Goal: Find specific page/section: Find specific page/section

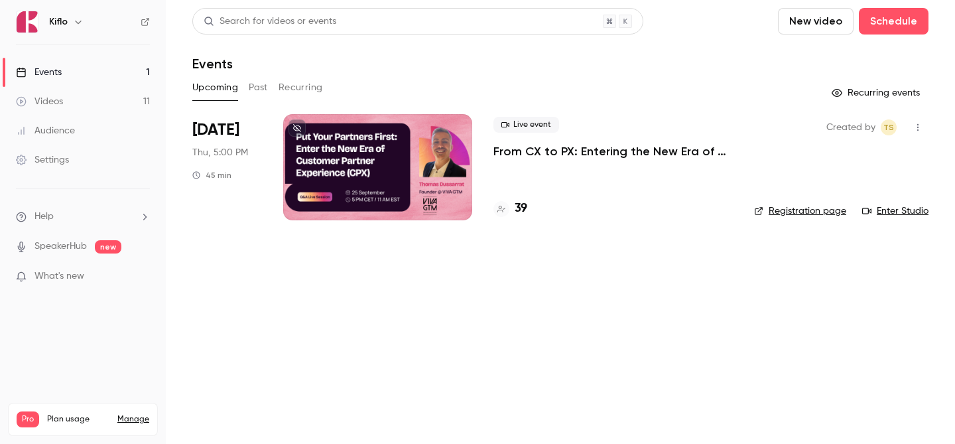
click at [513, 212] on div "39" at bounding box center [511, 209] width 34 height 18
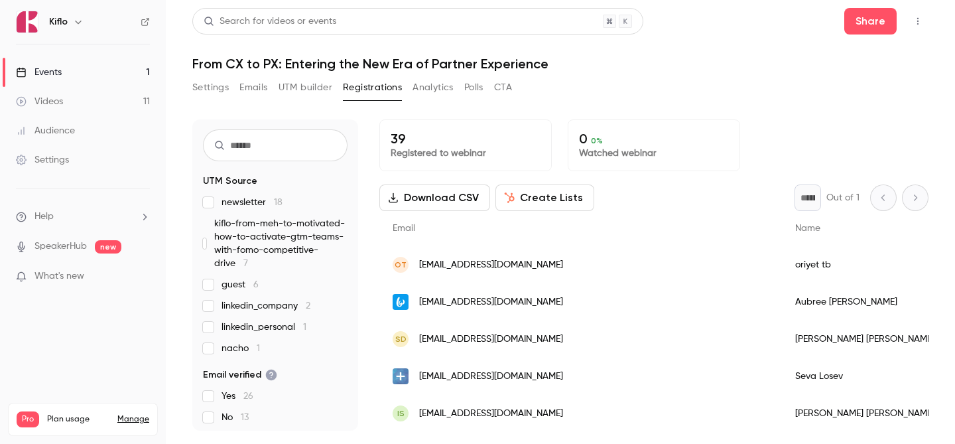
scroll to position [31, 0]
click at [271, 322] on span "linkedin_personal 1" at bounding box center [264, 325] width 85 height 13
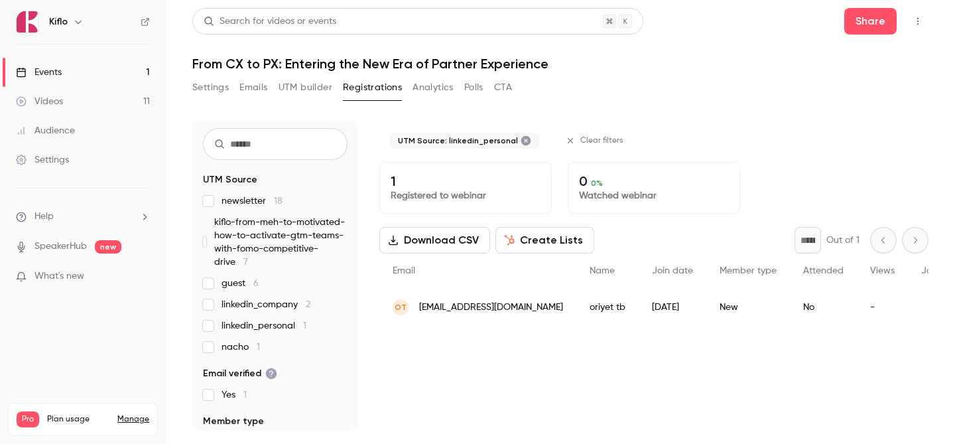
click at [271, 322] on span "linkedin_personal 1" at bounding box center [264, 325] width 85 height 13
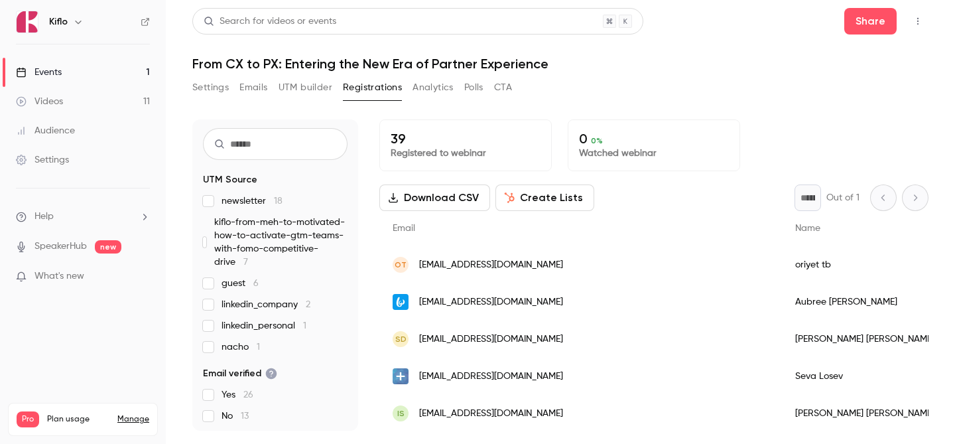
scroll to position [0, 0]
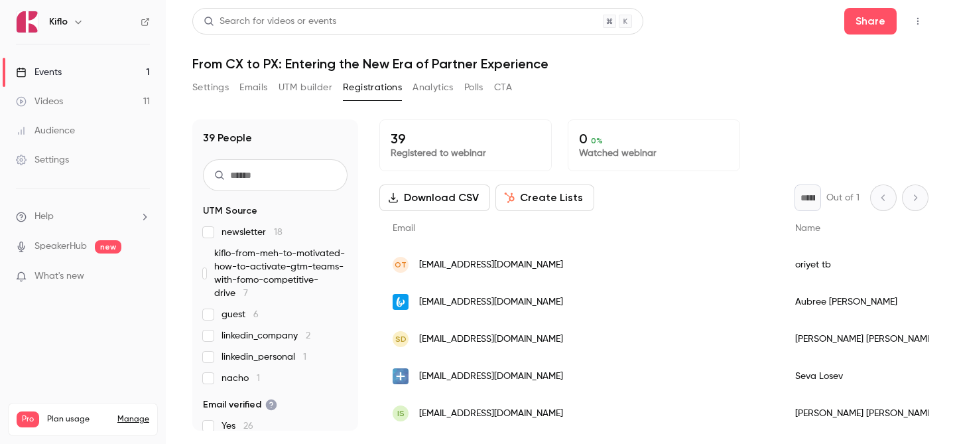
click at [238, 380] on span "nacho 1" at bounding box center [241, 378] width 38 height 13
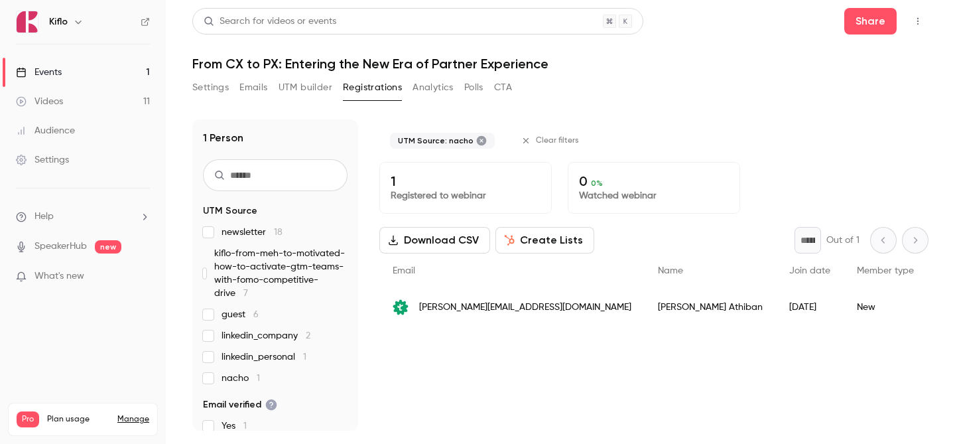
click at [238, 380] on span "nacho 1" at bounding box center [241, 378] width 38 height 13
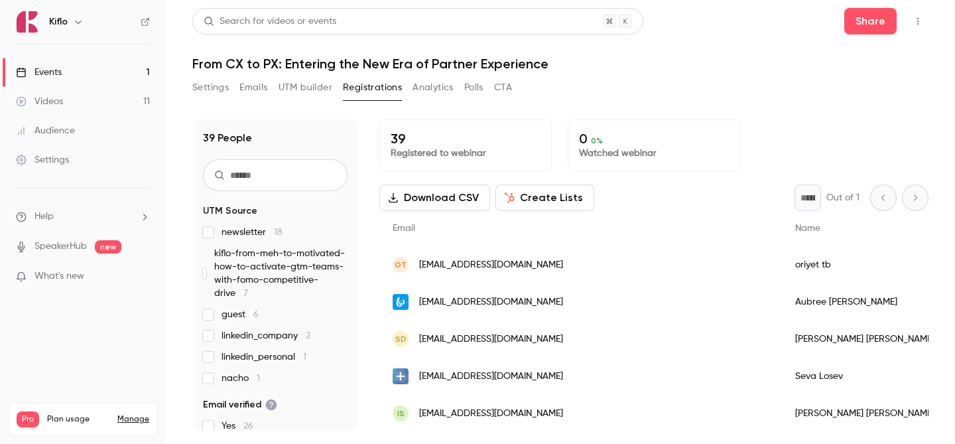
click at [85, 67] on link "Events 1" at bounding box center [83, 72] width 166 height 29
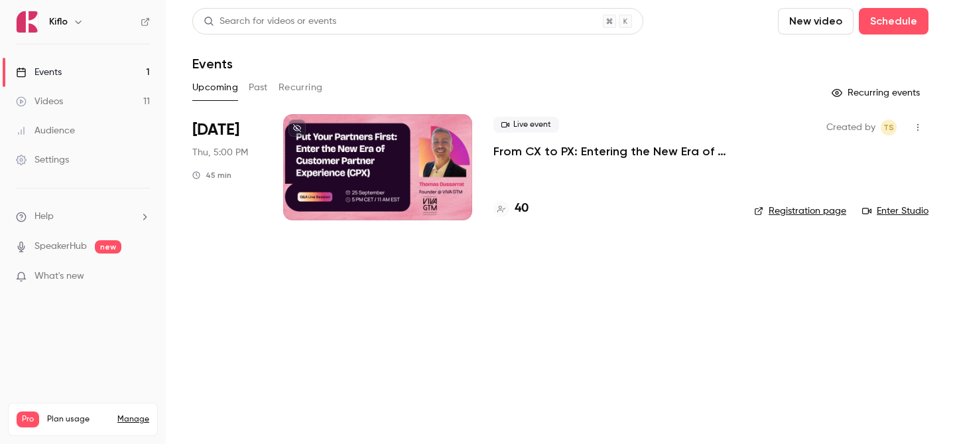
click at [521, 199] on div "Live event From CX to PX: Entering the New Era of Partner Experience 40" at bounding box center [614, 167] width 240 height 106
click at [521, 208] on h4 "40" at bounding box center [522, 209] width 14 height 18
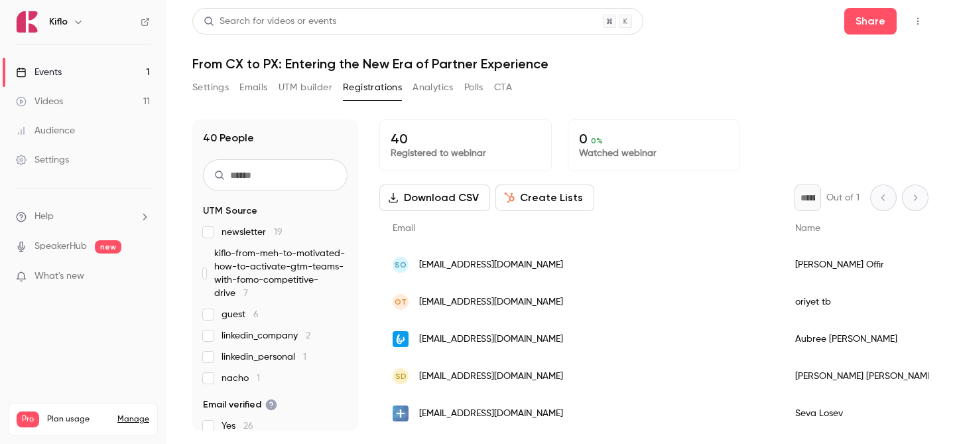
click at [102, 74] on link "Events 1" at bounding box center [83, 72] width 166 height 29
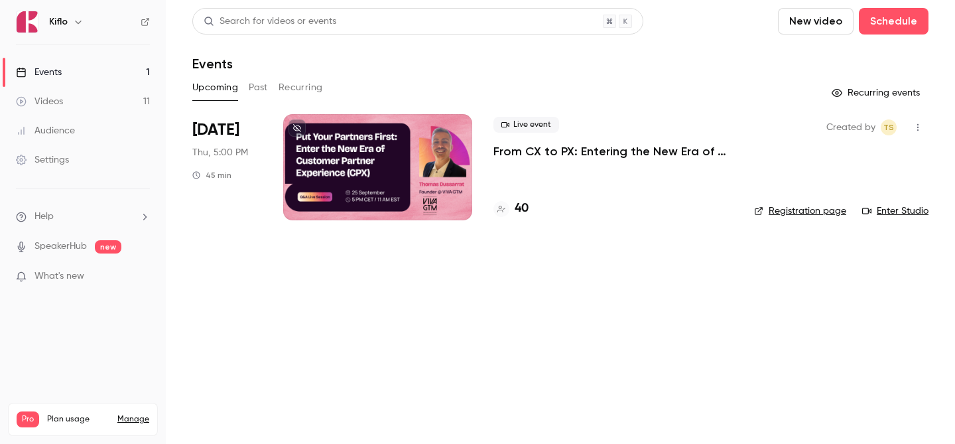
click at [105, 79] on link "Events 1" at bounding box center [83, 72] width 166 height 29
click at [518, 212] on h4 "41" at bounding box center [520, 209] width 11 height 18
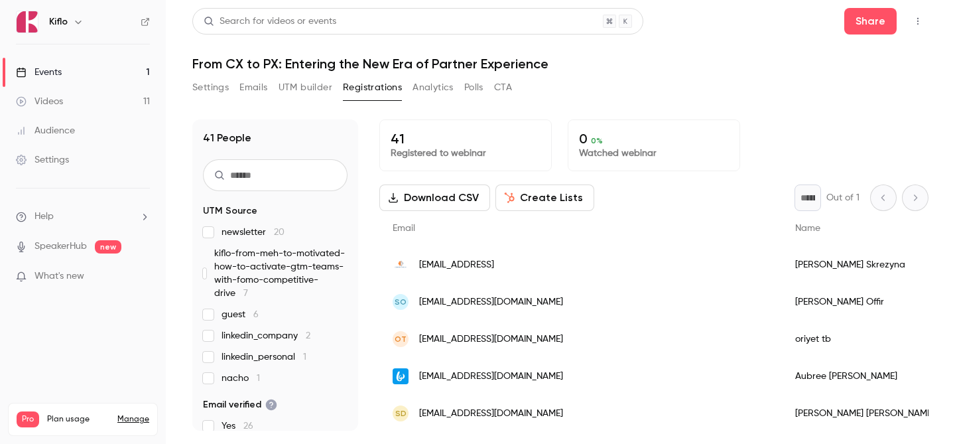
click at [255, 373] on span "nacho 1" at bounding box center [241, 378] width 38 height 13
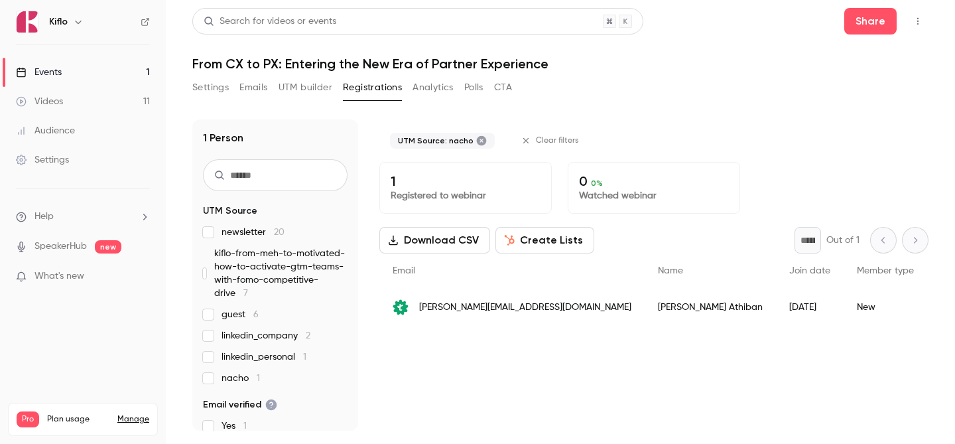
click at [255, 374] on span "nacho 1" at bounding box center [241, 378] width 38 height 13
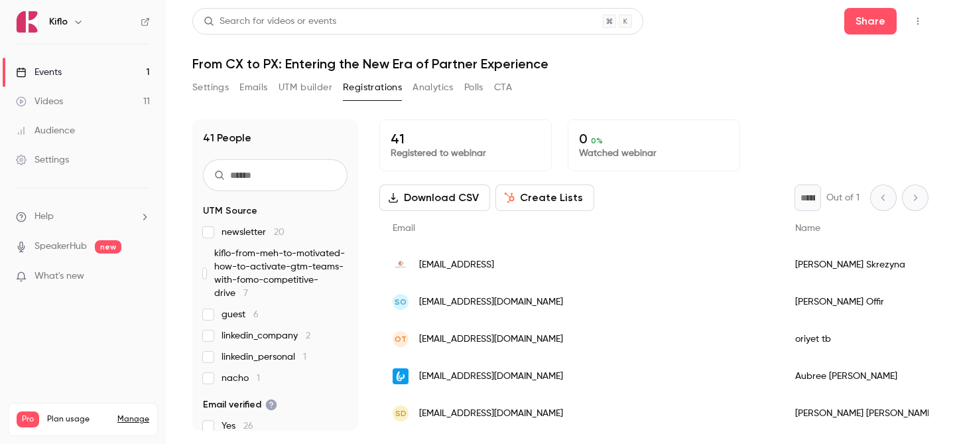
click at [85, 80] on link "Events 1" at bounding box center [83, 72] width 166 height 29
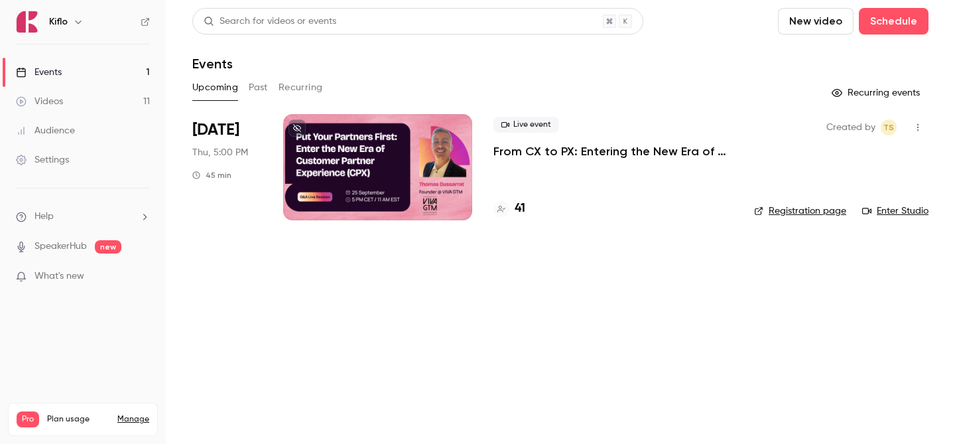
click at [520, 213] on h4 "41" at bounding box center [520, 209] width 11 height 18
